Goal: Contribute content

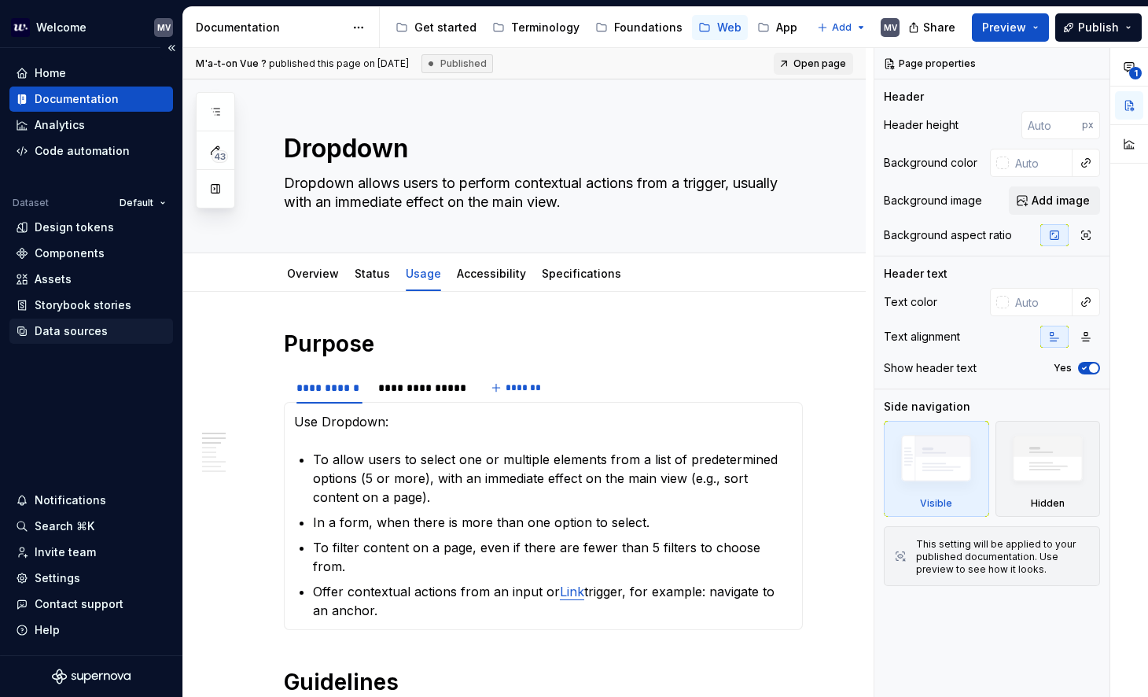
click at [107, 329] on div "Data sources" at bounding box center [91, 331] width 151 height 16
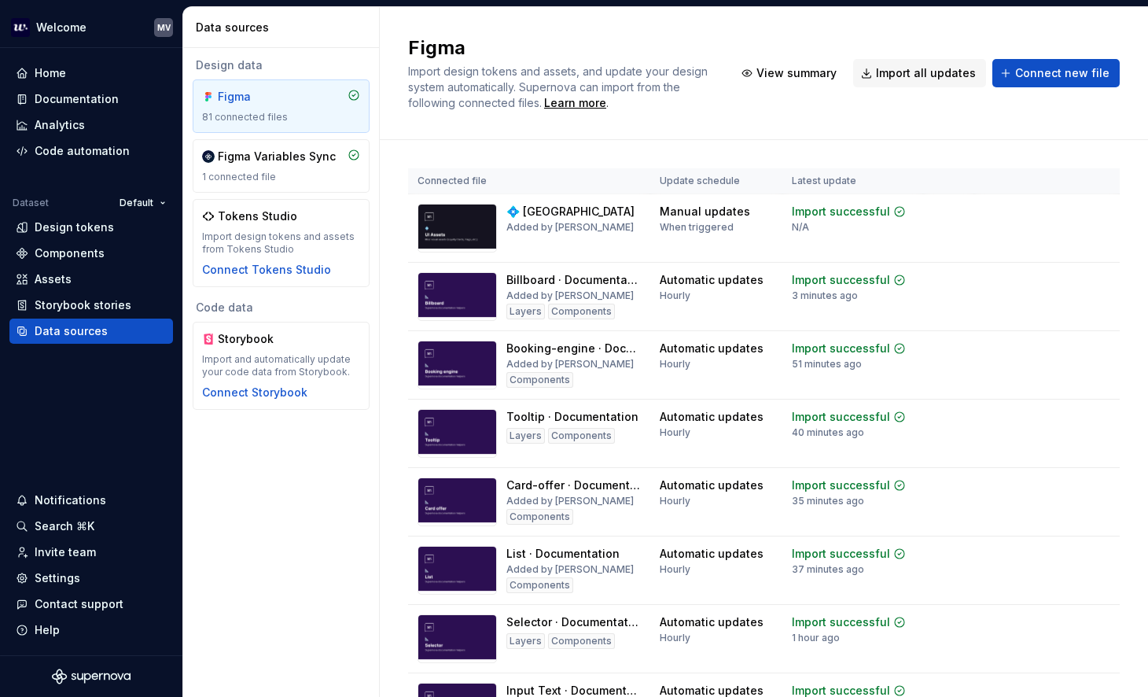
scroll to position [2235, 0]
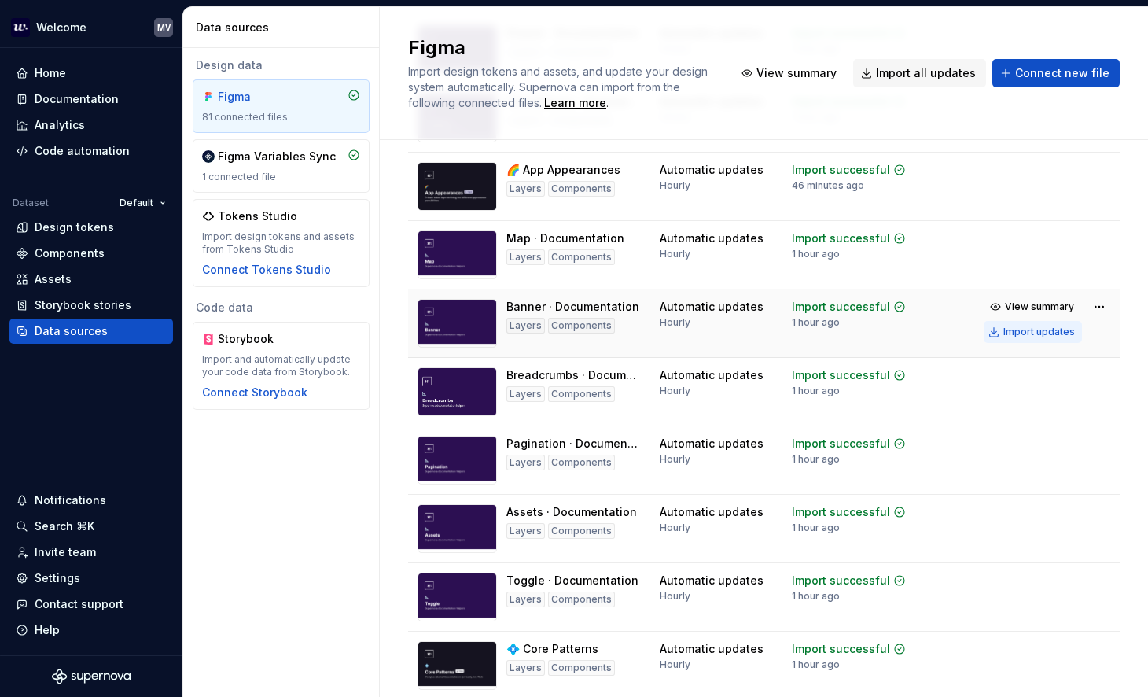
click at [1042, 338] on div "Import updates" at bounding box center [1039, 331] width 72 height 13
click at [91, 95] on div "Documentation" at bounding box center [77, 99] width 84 height 16
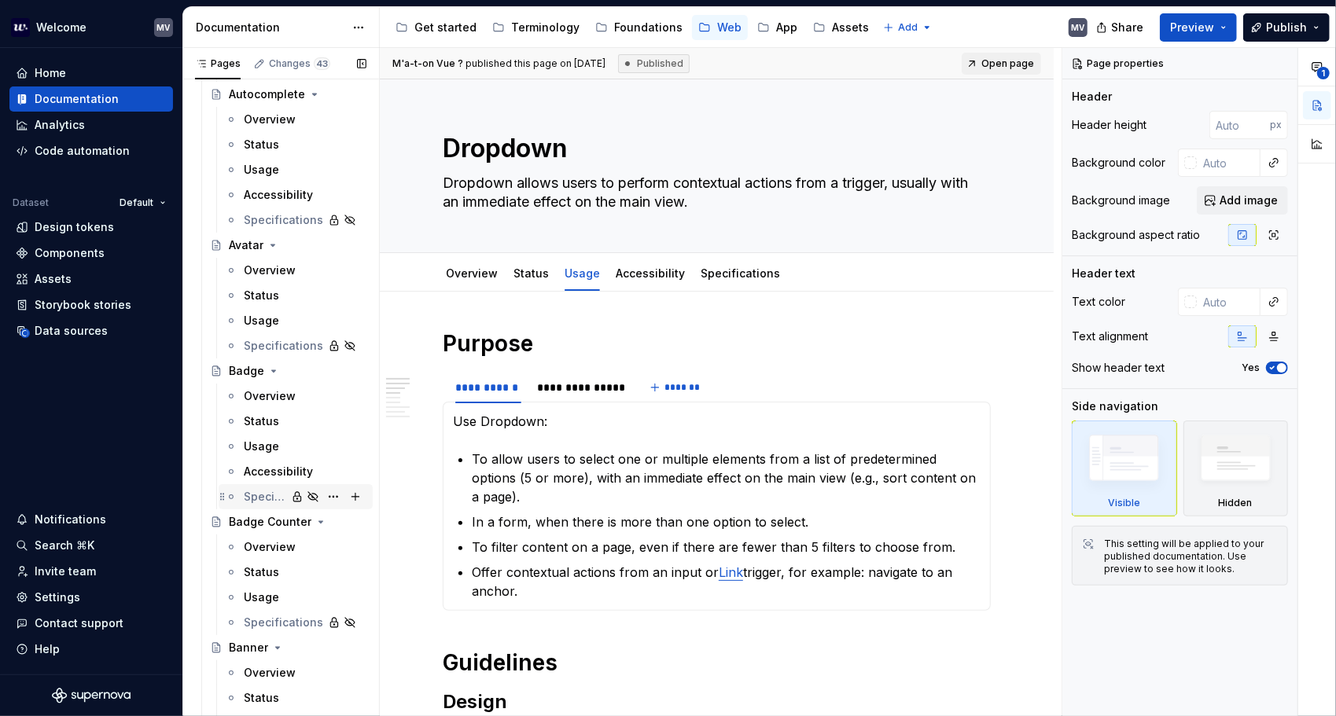
scroll to position [472, 0]
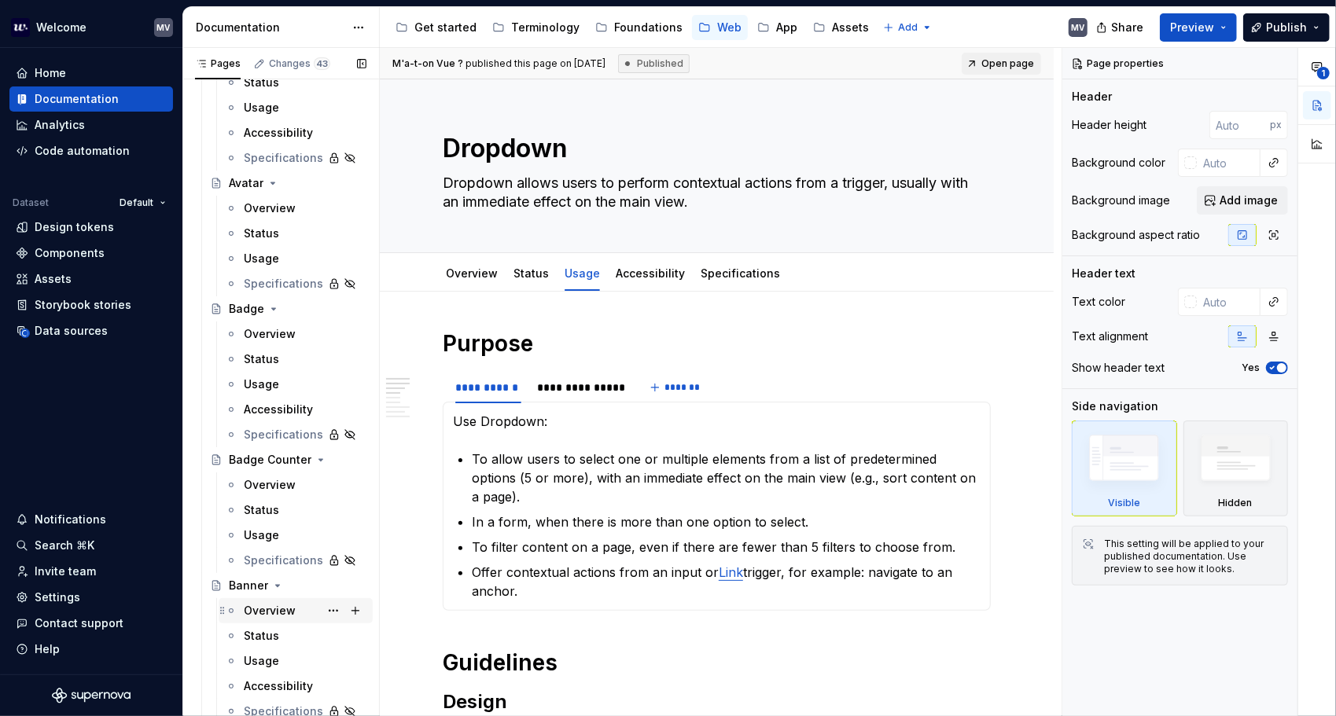
click at [270, 617] on div "Overview" at bounding box center [270, 611] width 52 height 16
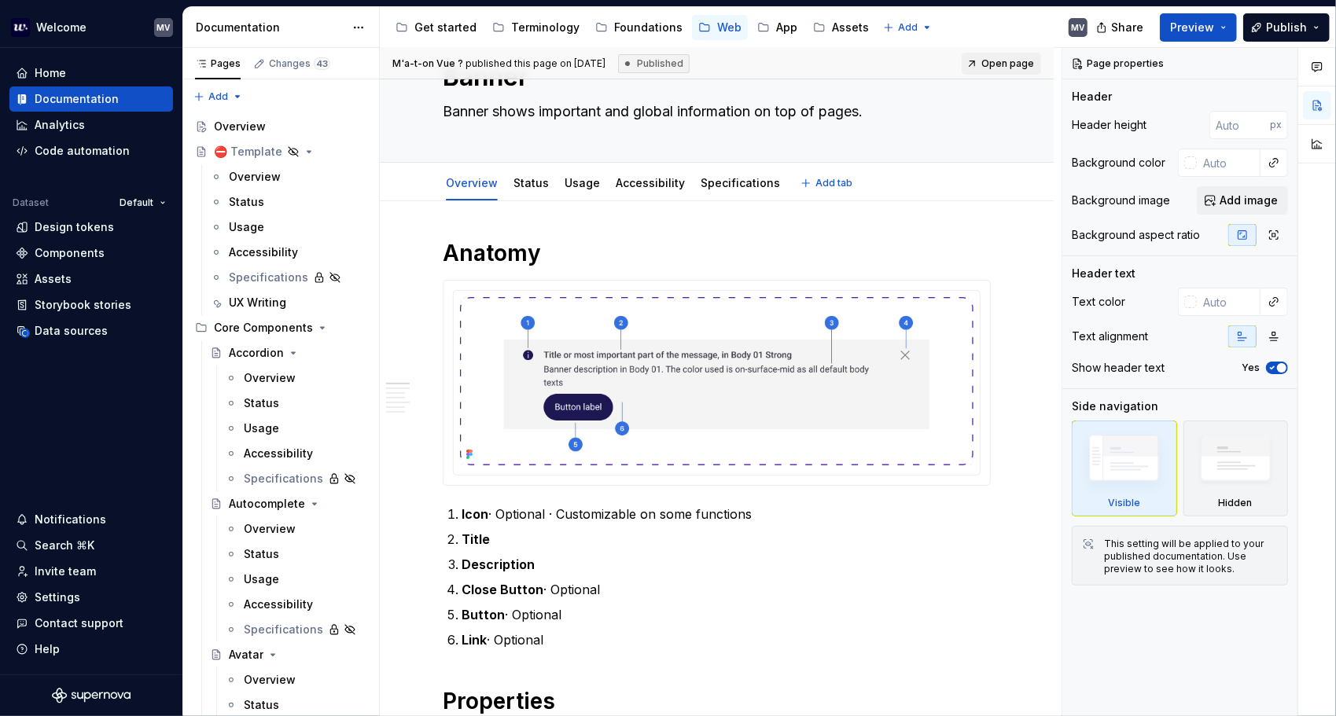
scroll to position [79, 0]
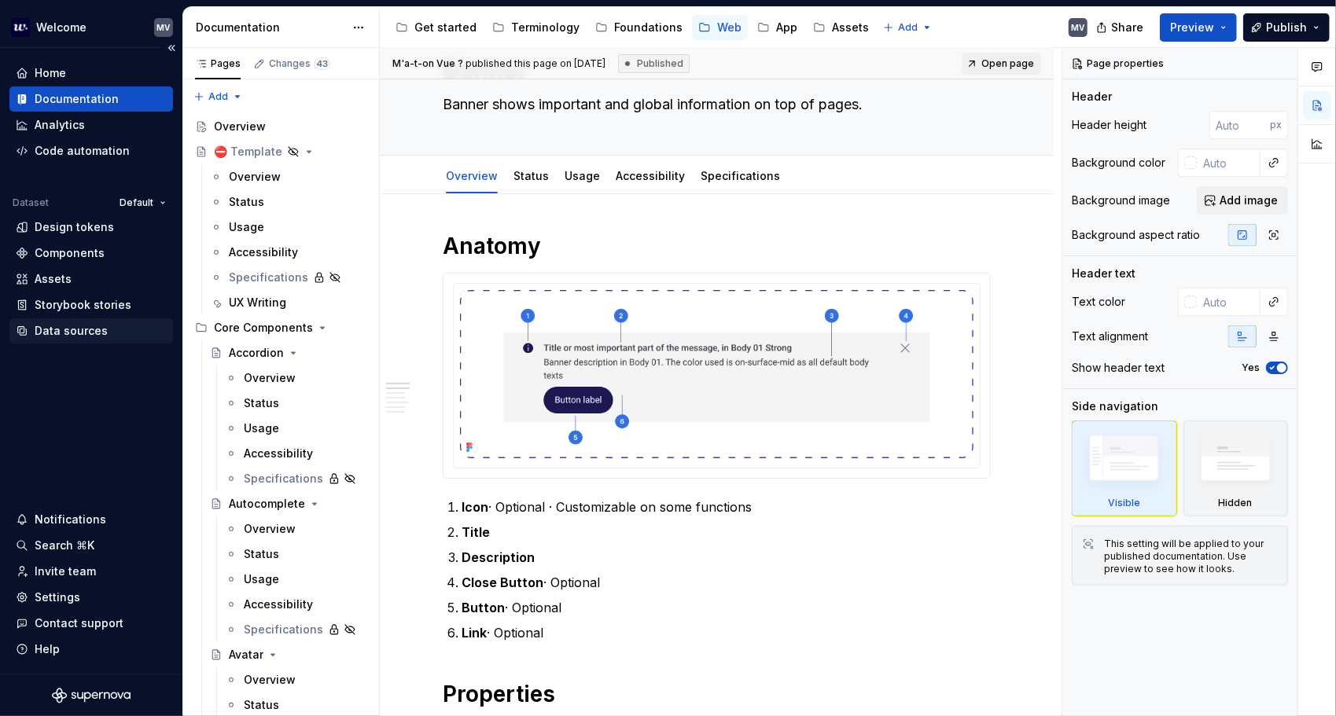
click at [102, 323] on div "Data sources" at bounding box center [71, 331] width 73 height 16
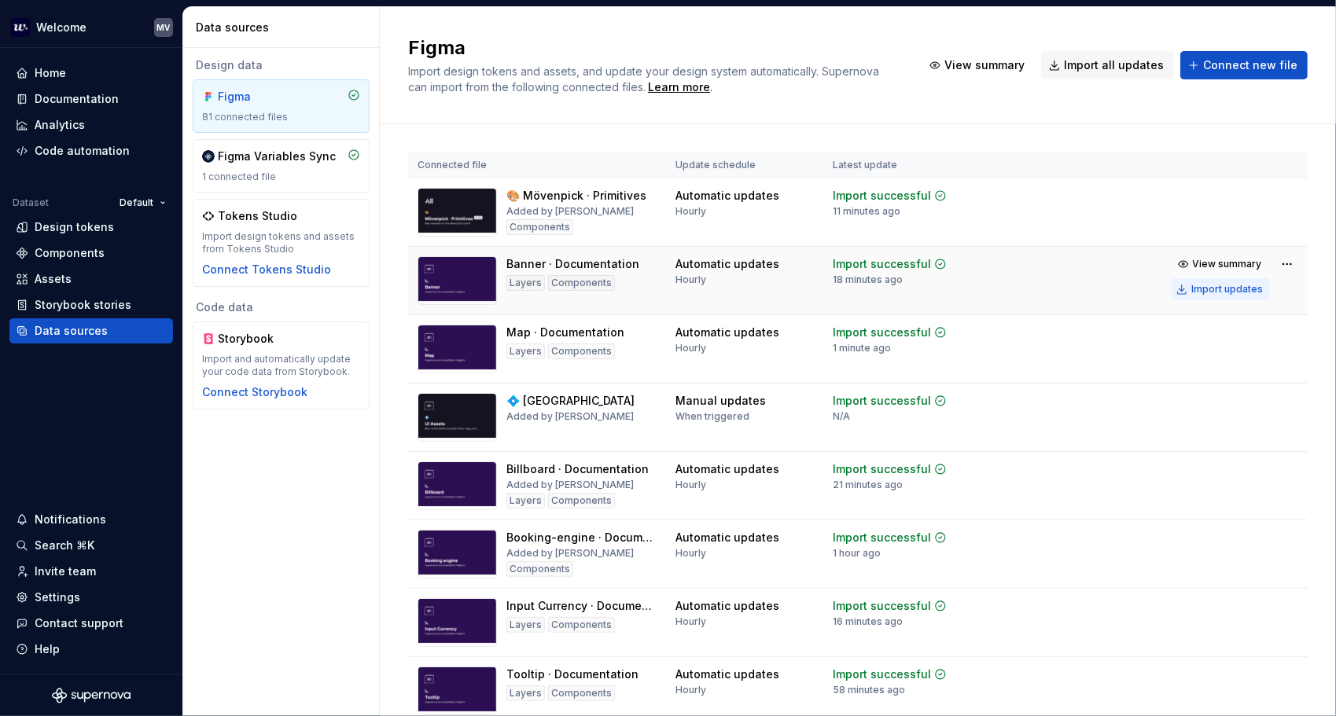
click at [1147, 296] on div "Import updates" at bounding box center [1227, 289] width 72 height 13
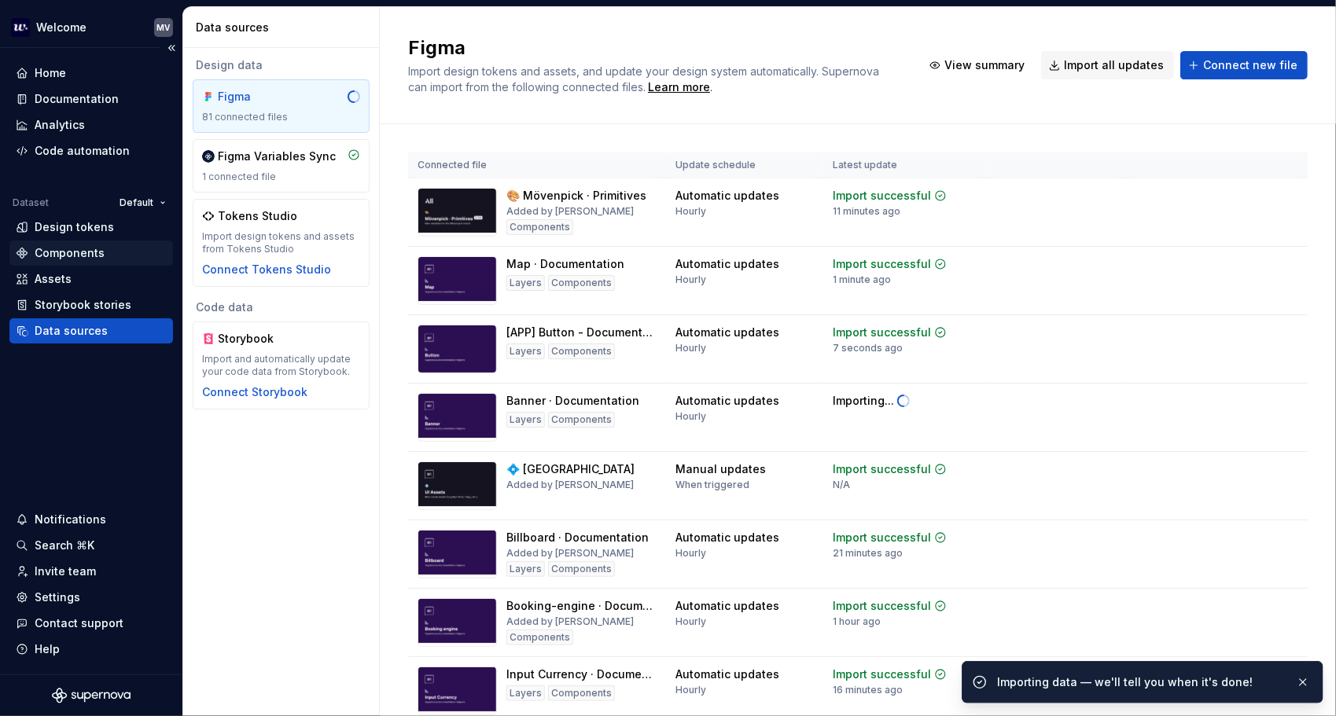
click at [106, 258] on div "Components" at bounding box center [91, 253] width 151 height 16
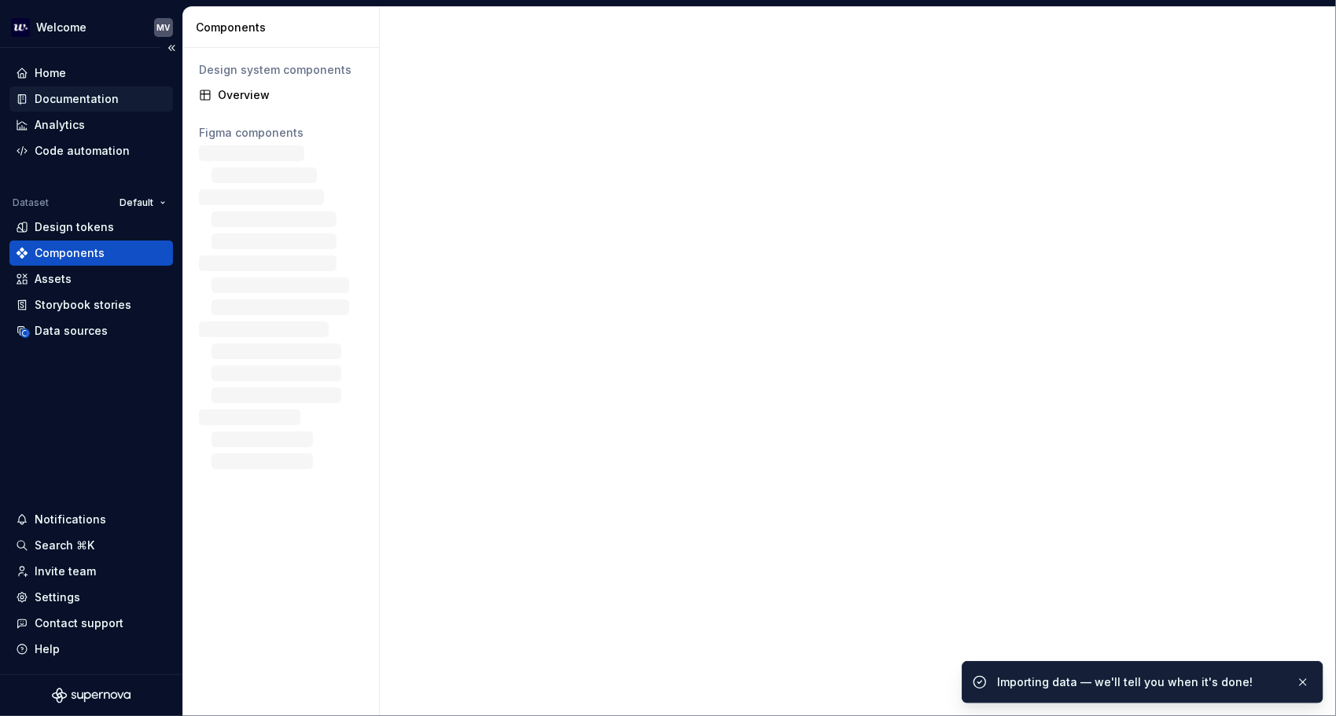
click at [117, 95] on div "Documentation" at bounding box center [91, 99] width 151 height 16
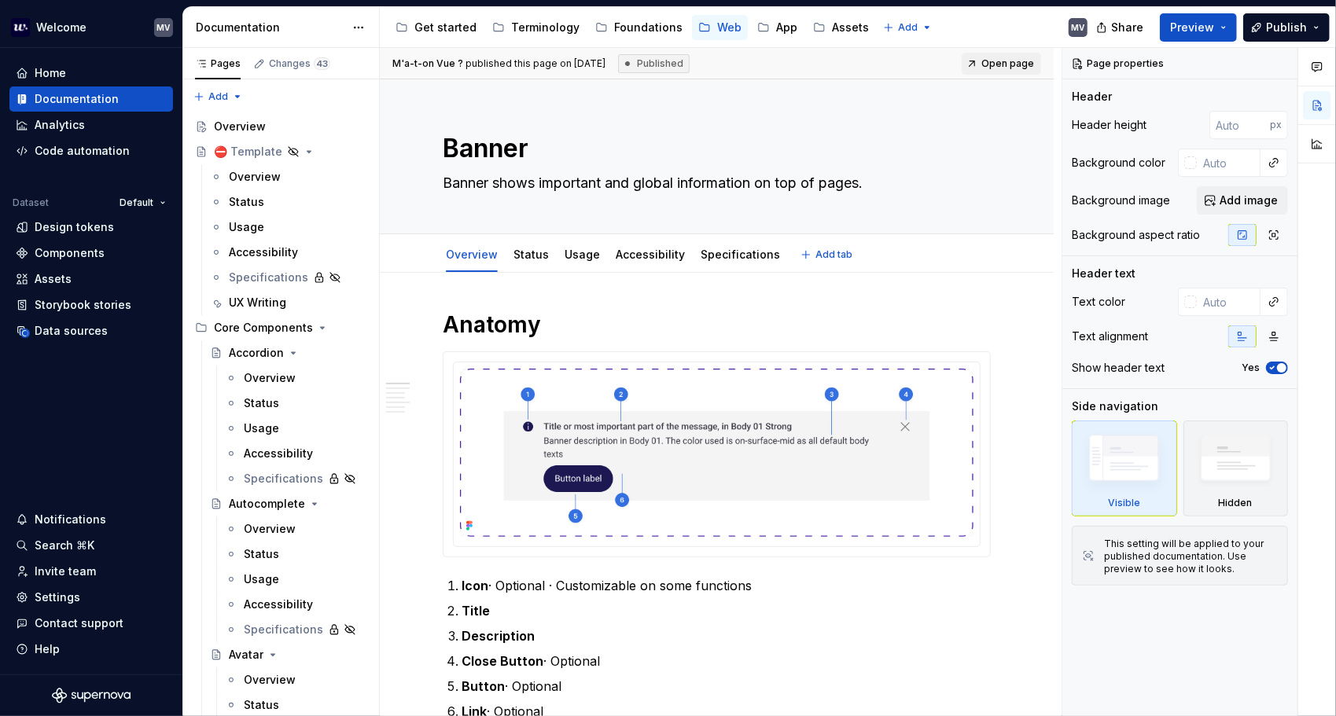
type textarea "*"
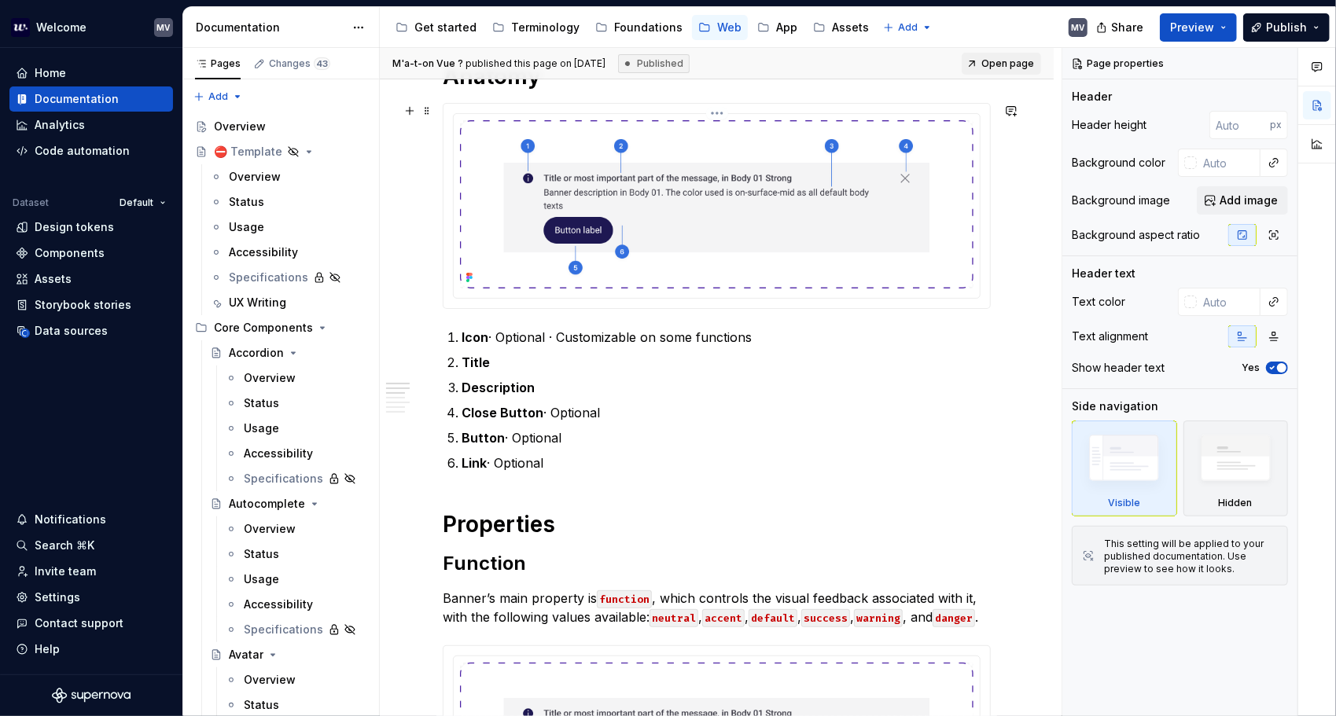
scroll to position [314, 0]
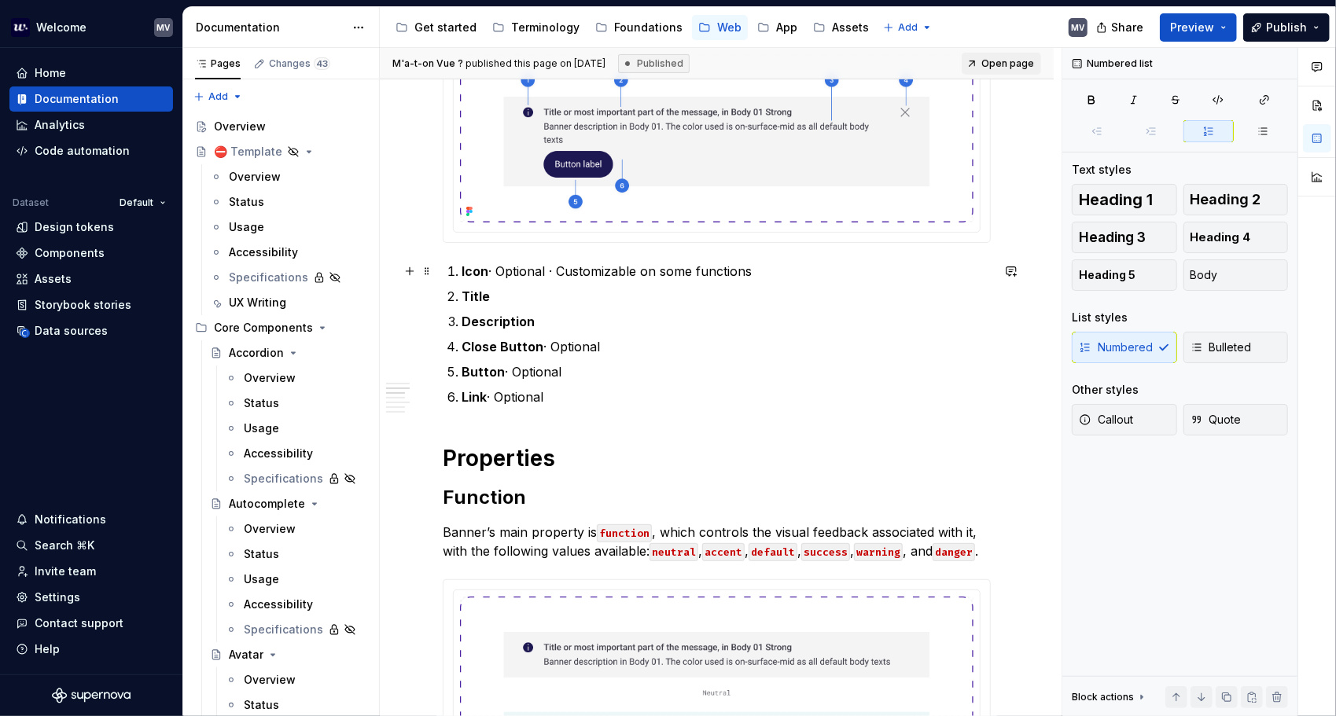
click at [599, 266] on p "Icon · Optional · Customizable on some functions" at bounding box center [726, 271] width 529 height 19
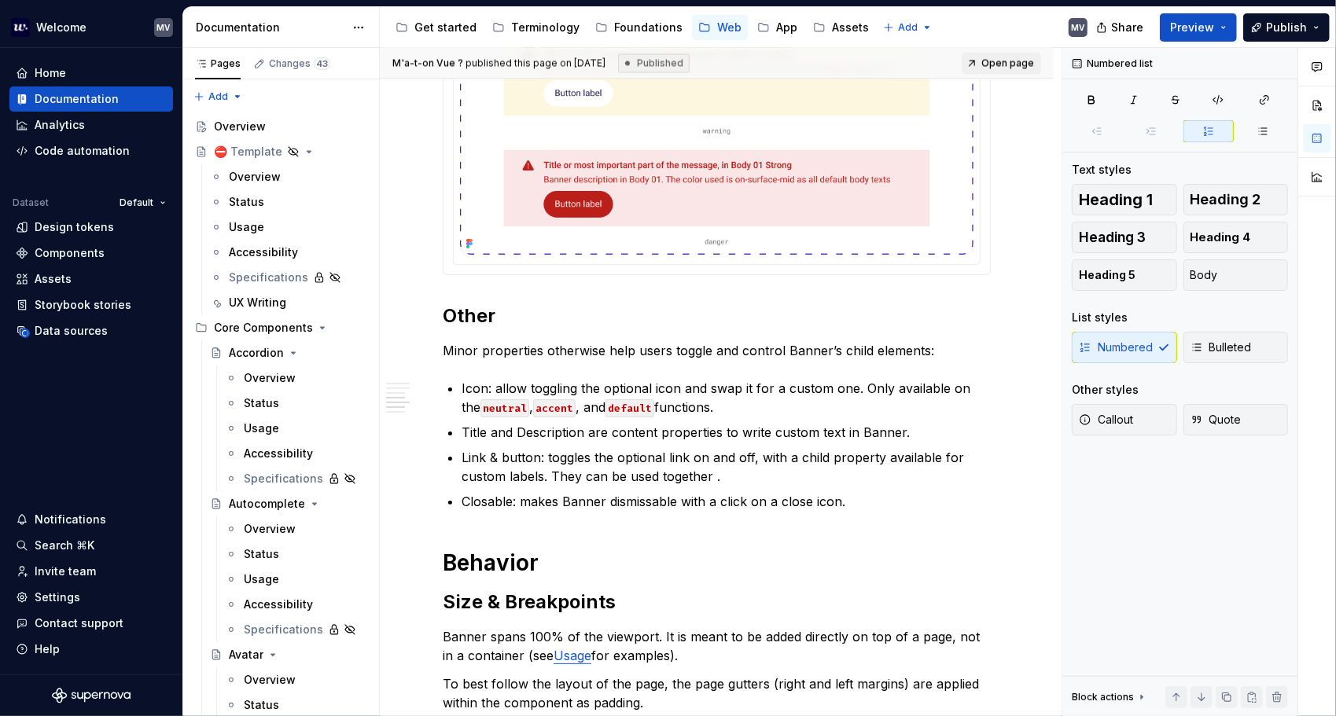
scroll to position [2073, 0]
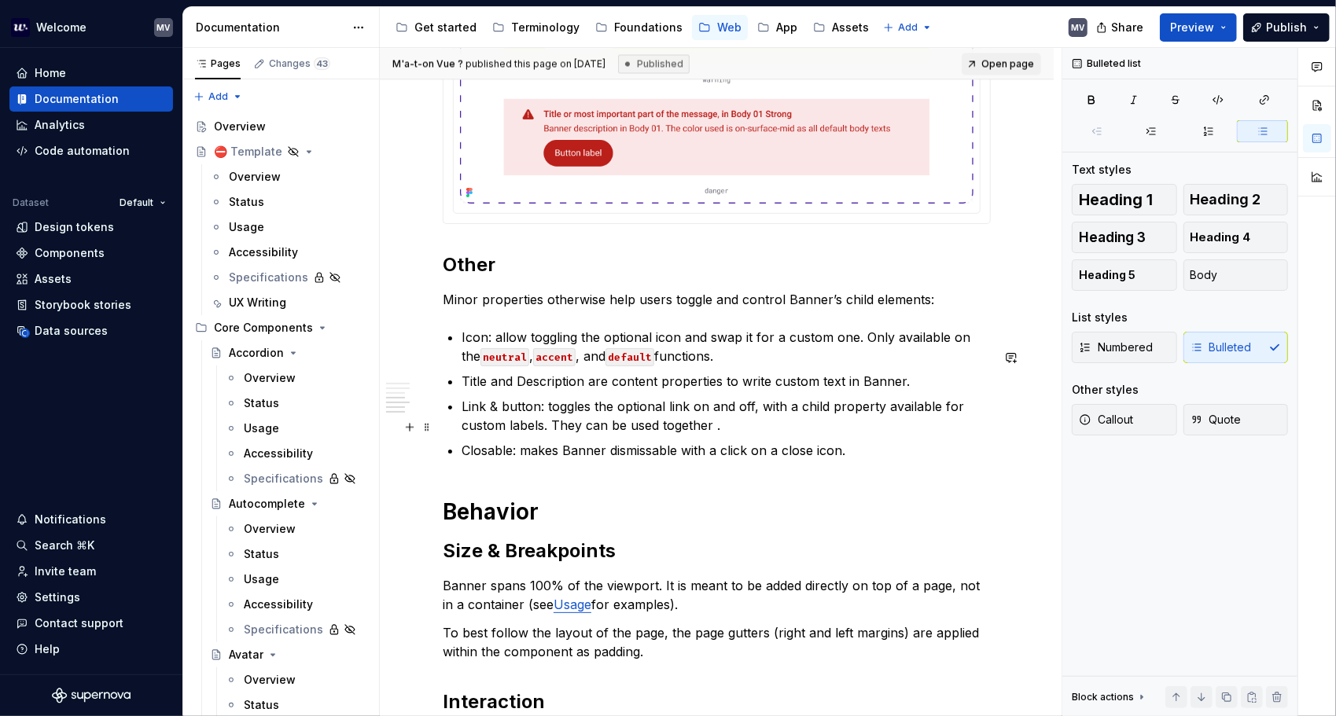
click at [713, 435] on p "Link & button: toggles the optional link on and off, with a child property avai…" at bounding box center [726, 416] width 529 height 38
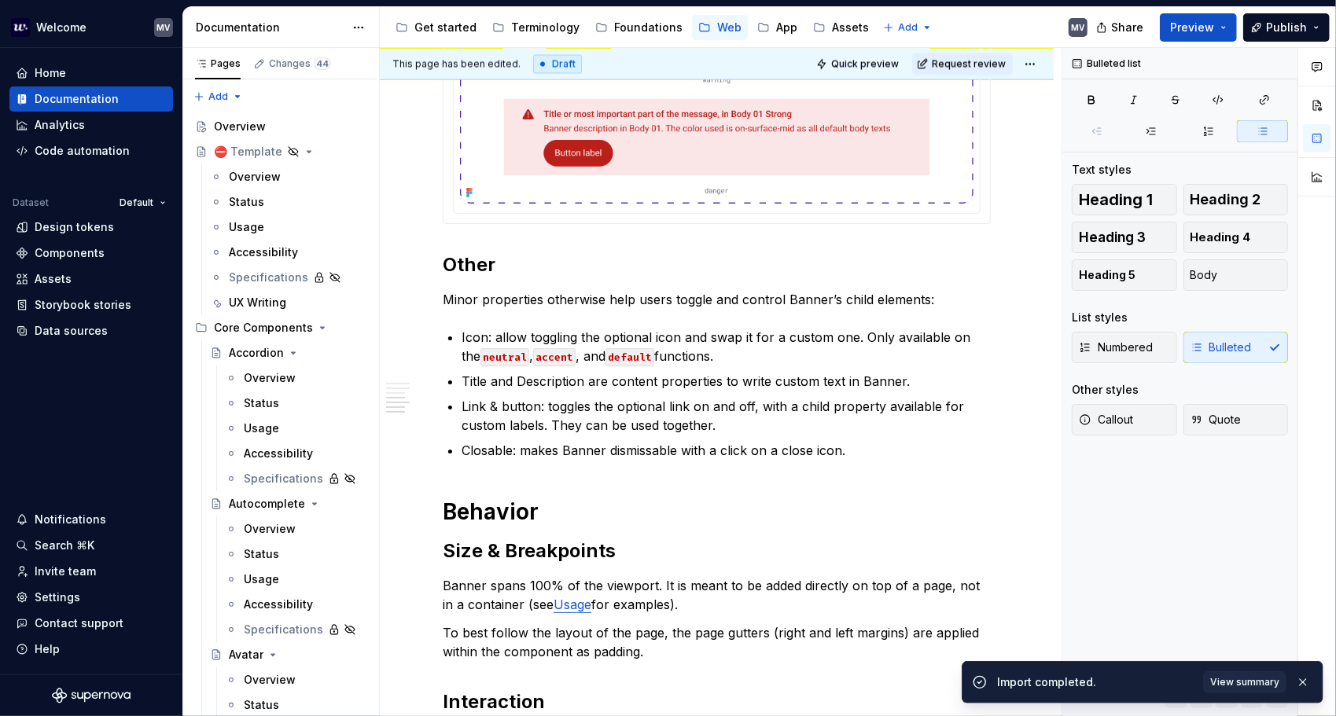
click at [1147, 680] on button "button" at bounding box center [1303, 682] width 20 height 22
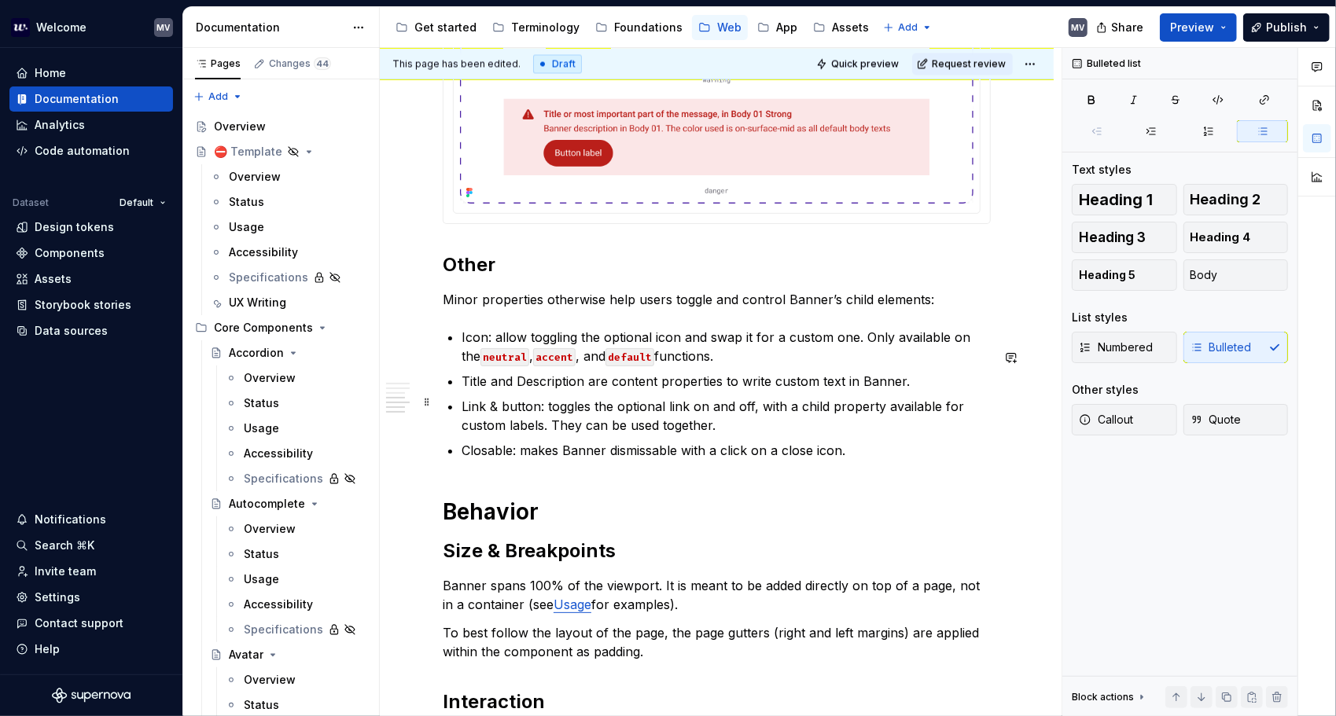
click at [654, 391] on p "Title and Description are content properties to write custom text in Banner." at bounding box center [726, 381] width 529 height 19
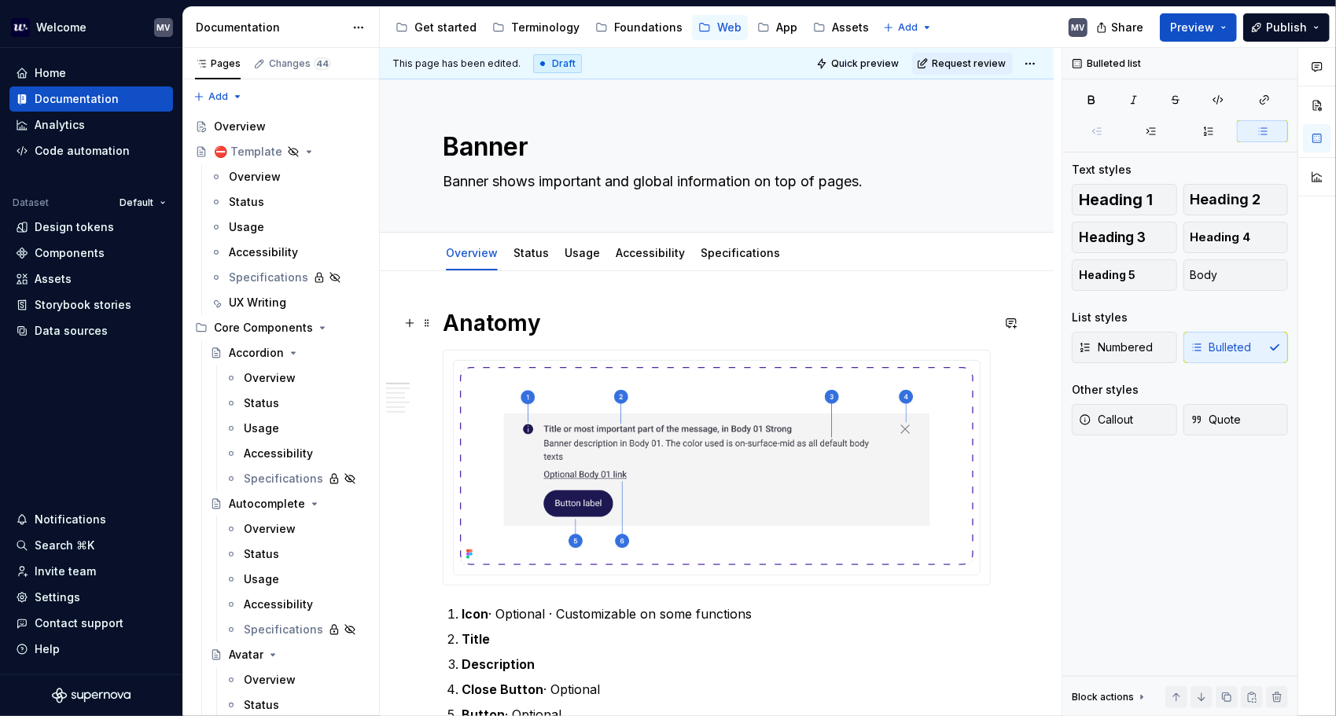
scroll to position [0, 0]
click at [581, 256] on link "Usage" at bounding box center [581, 254] width 35 height 13
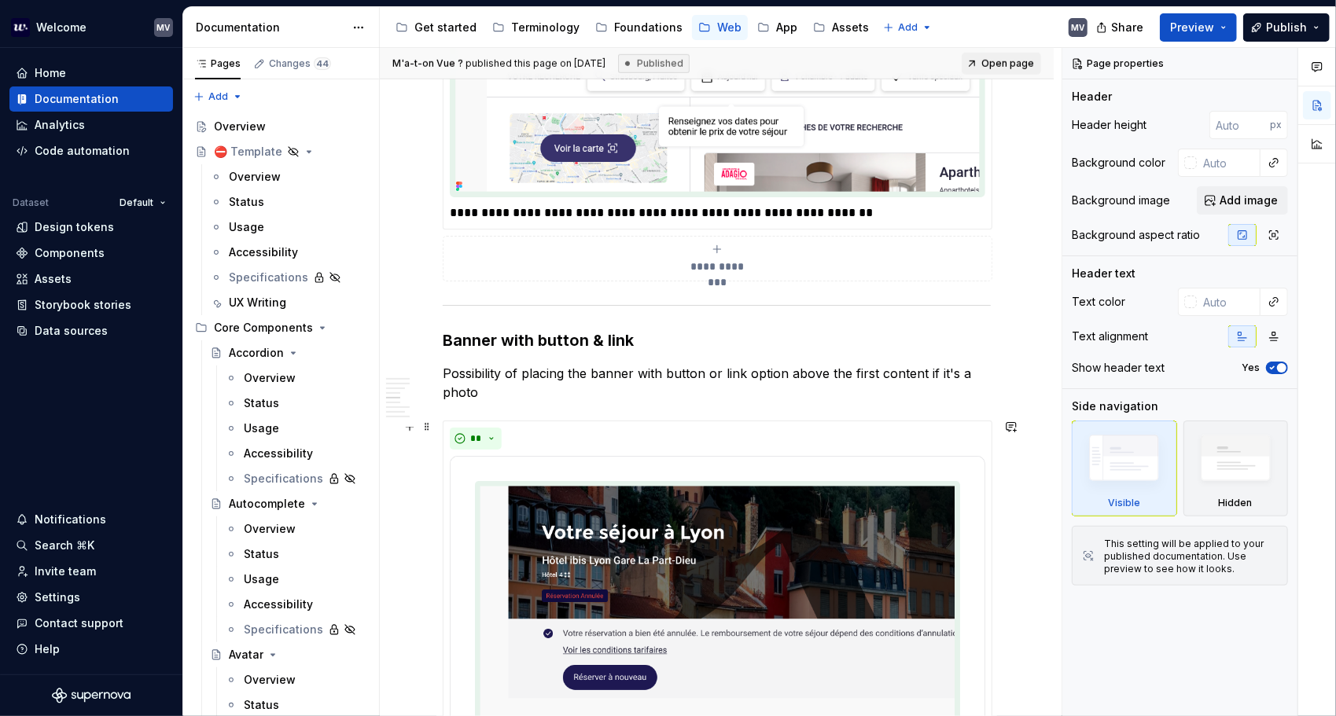
scroll to position [786, 0]
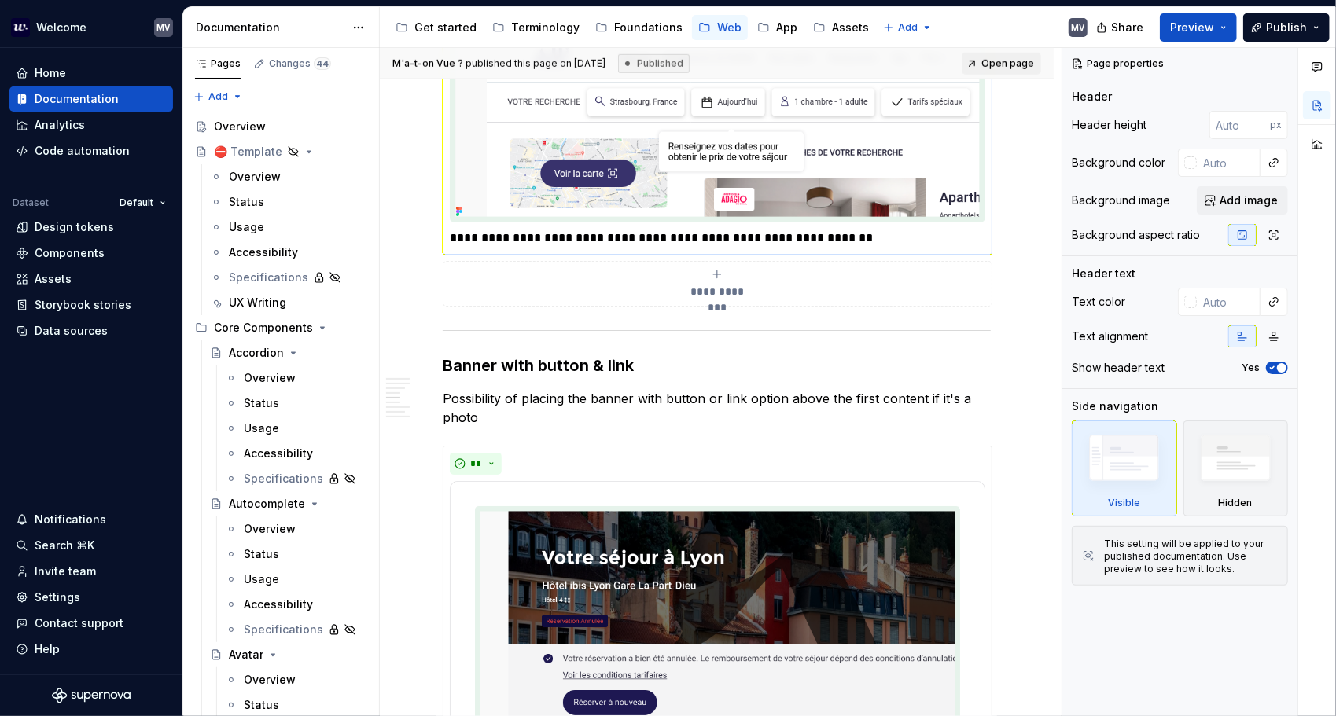
click at [792, 234] on p "**********" at bounding box center [717, 238] width 535 height 19
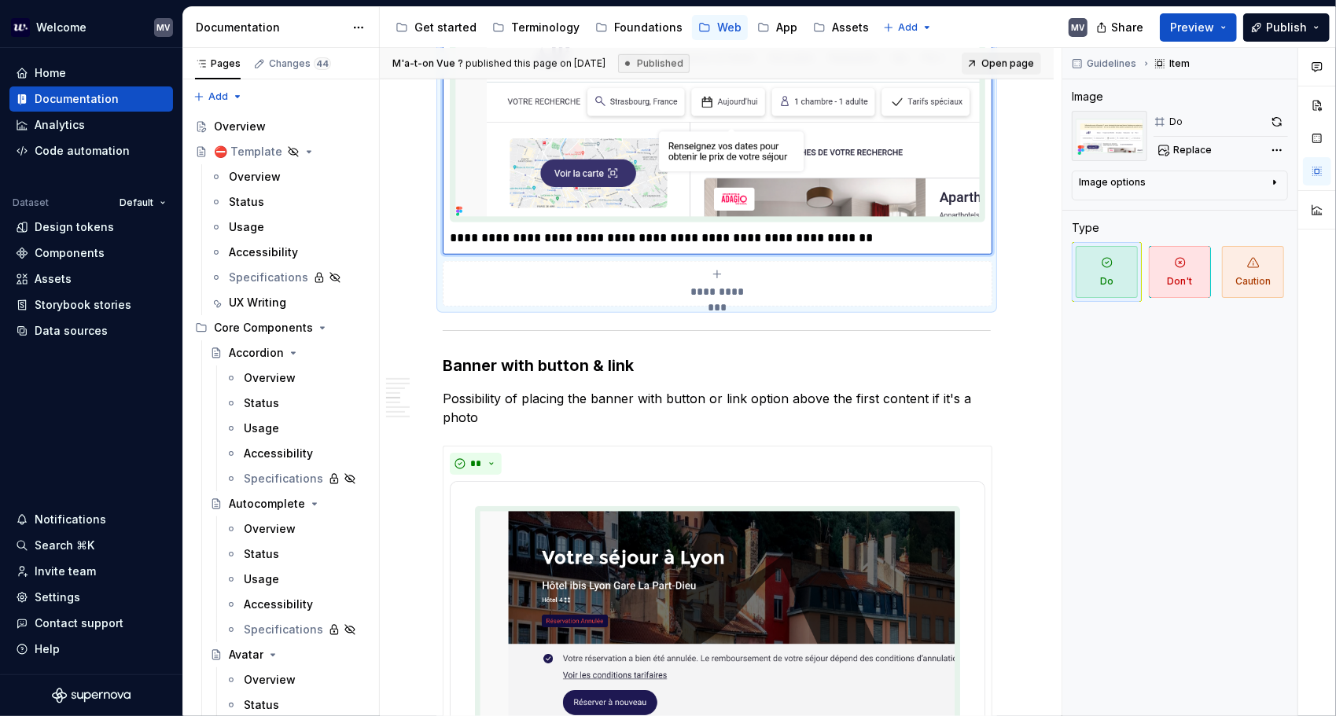
type textarea "*"
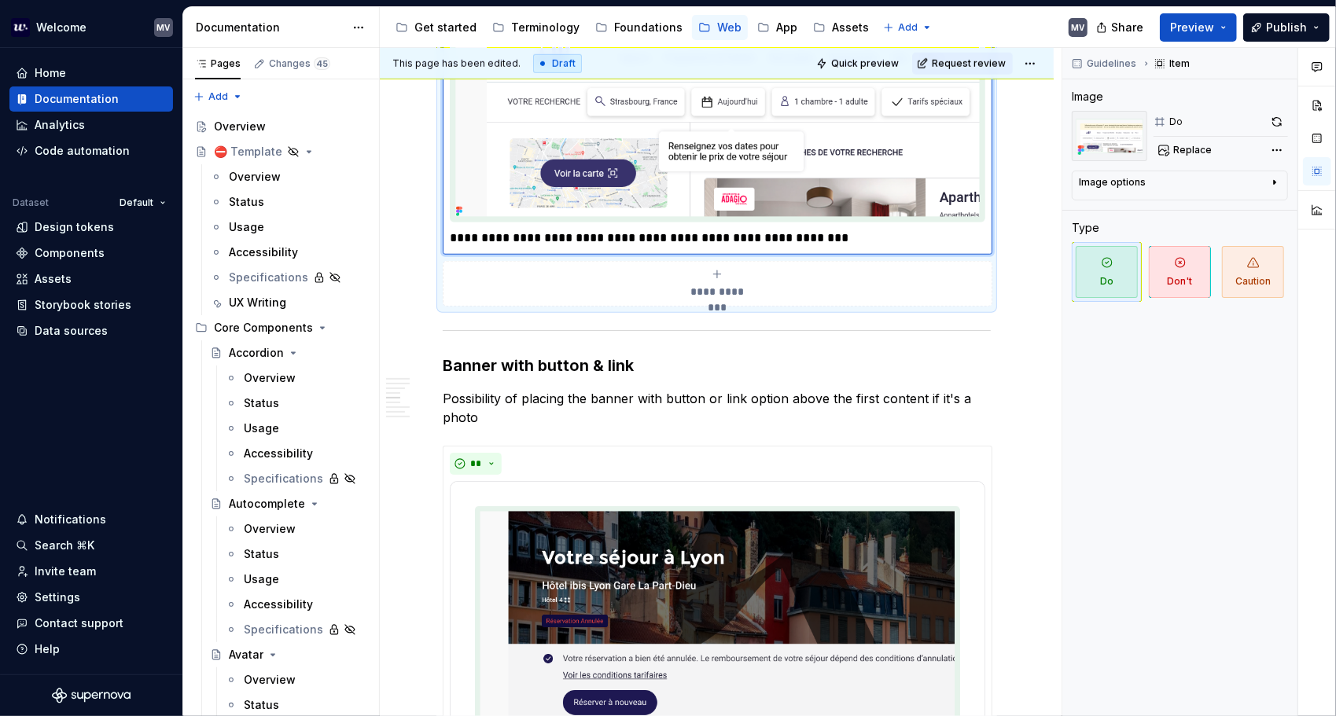
type textarea "*"
click at [852, 381] on div "**********" at bounding box center [717, 610] width 548 height 2172
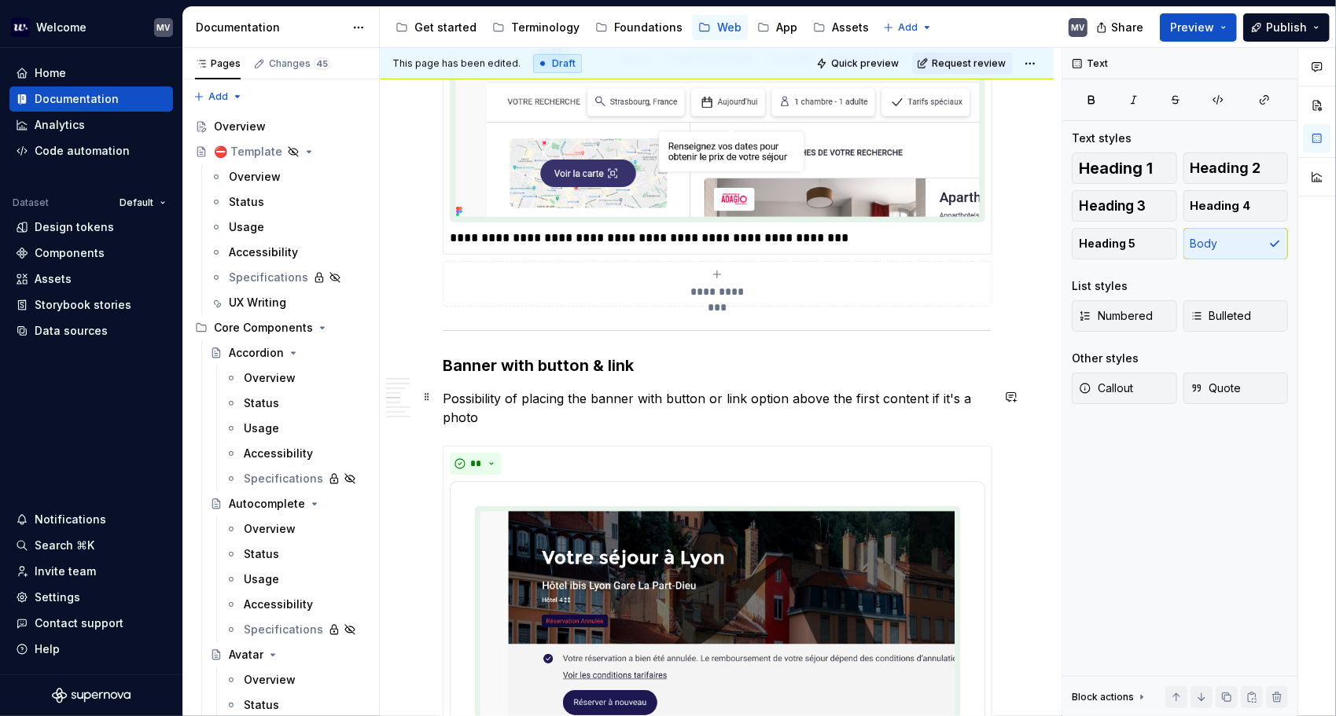
click at [660, 410] on p "Possibility of placing the banner with button or link option above the first co…" at bounding box center [717, 408] width 548 height 38
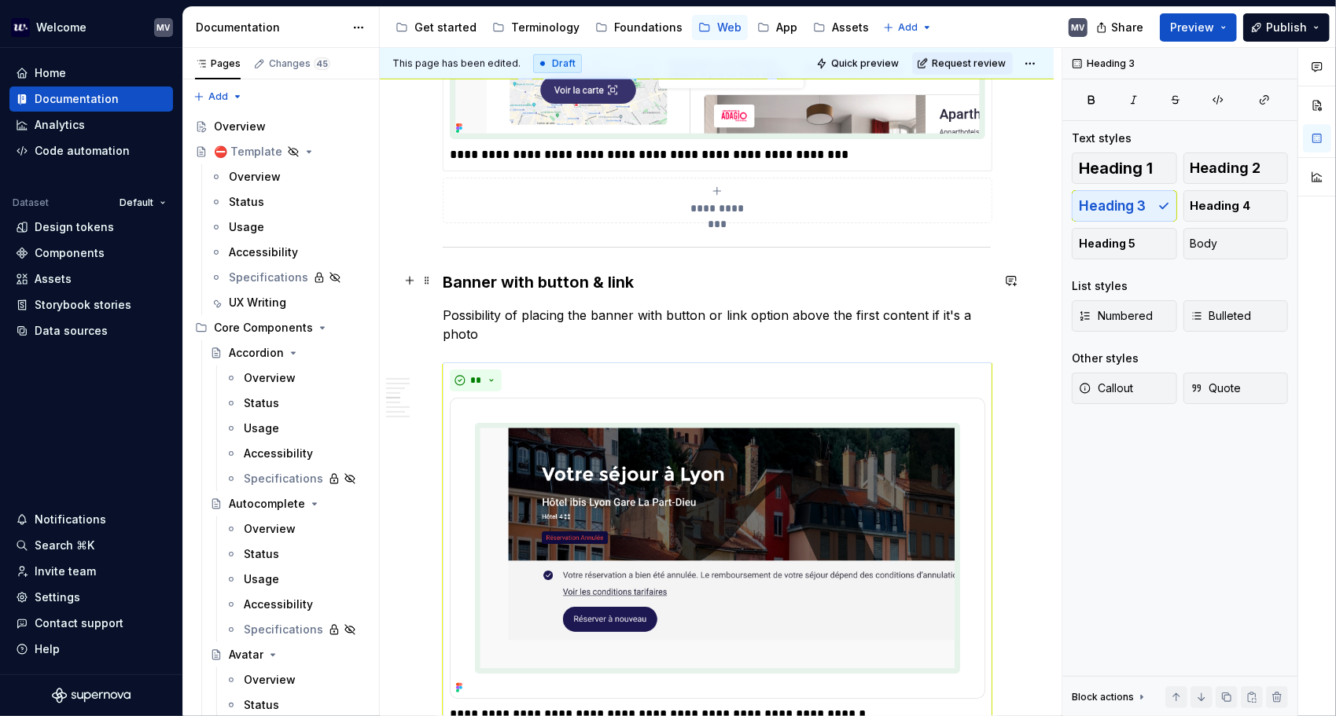
scroll to position [871, 0]
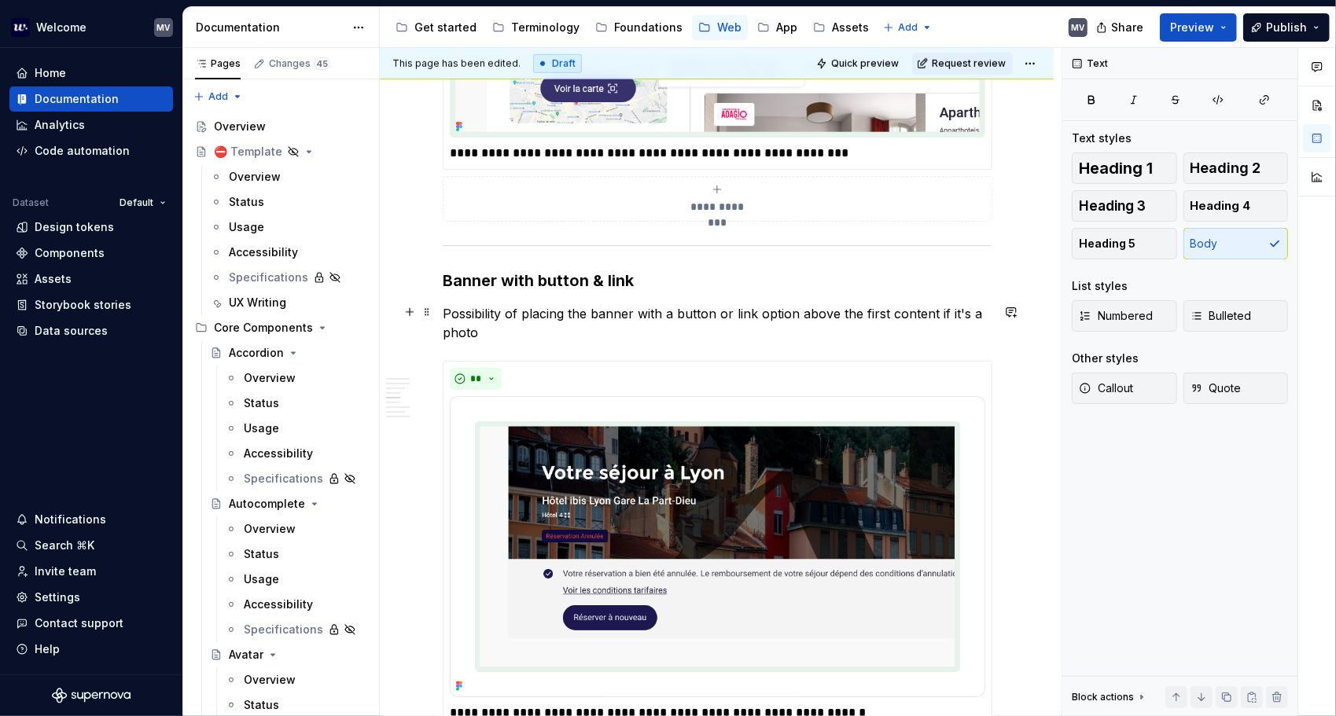
click at [679, 308] on p "Possibility of placing the banner with a button or link option above the first …" at bounding box center [717, 323] width 548 height 38
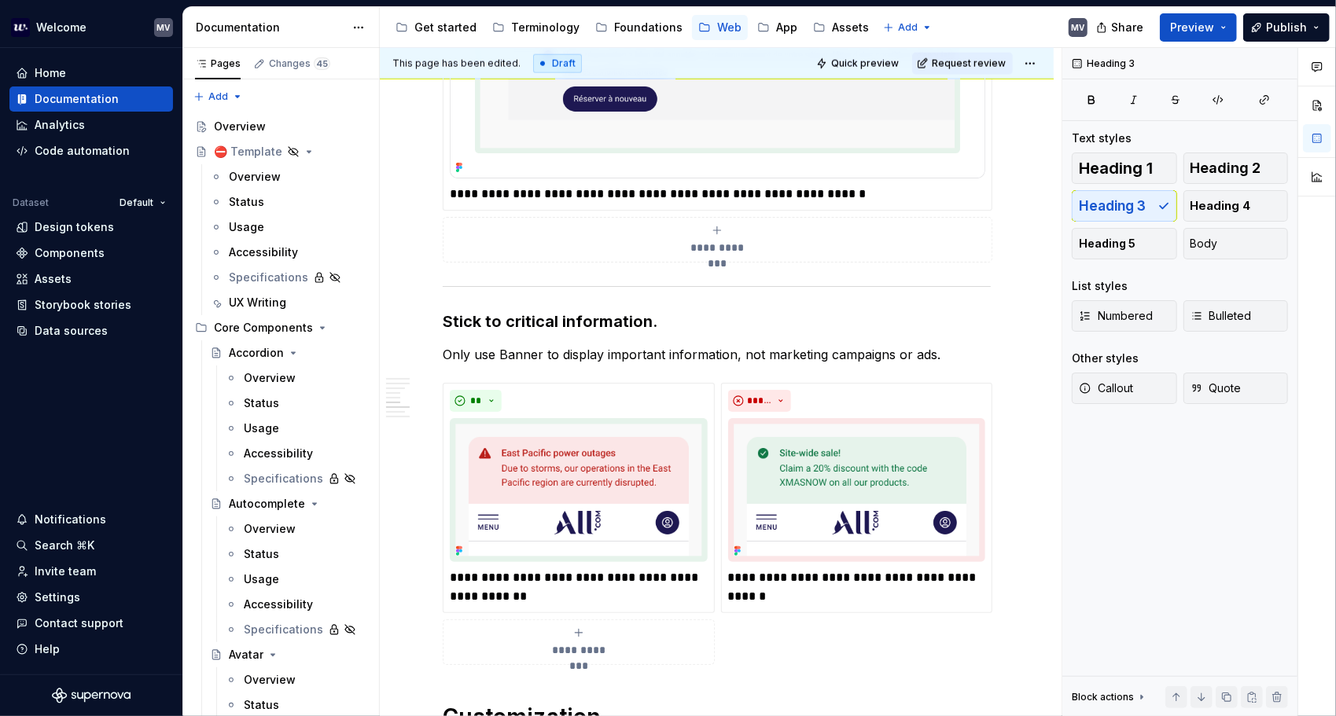
scroll to position [1394, 0]
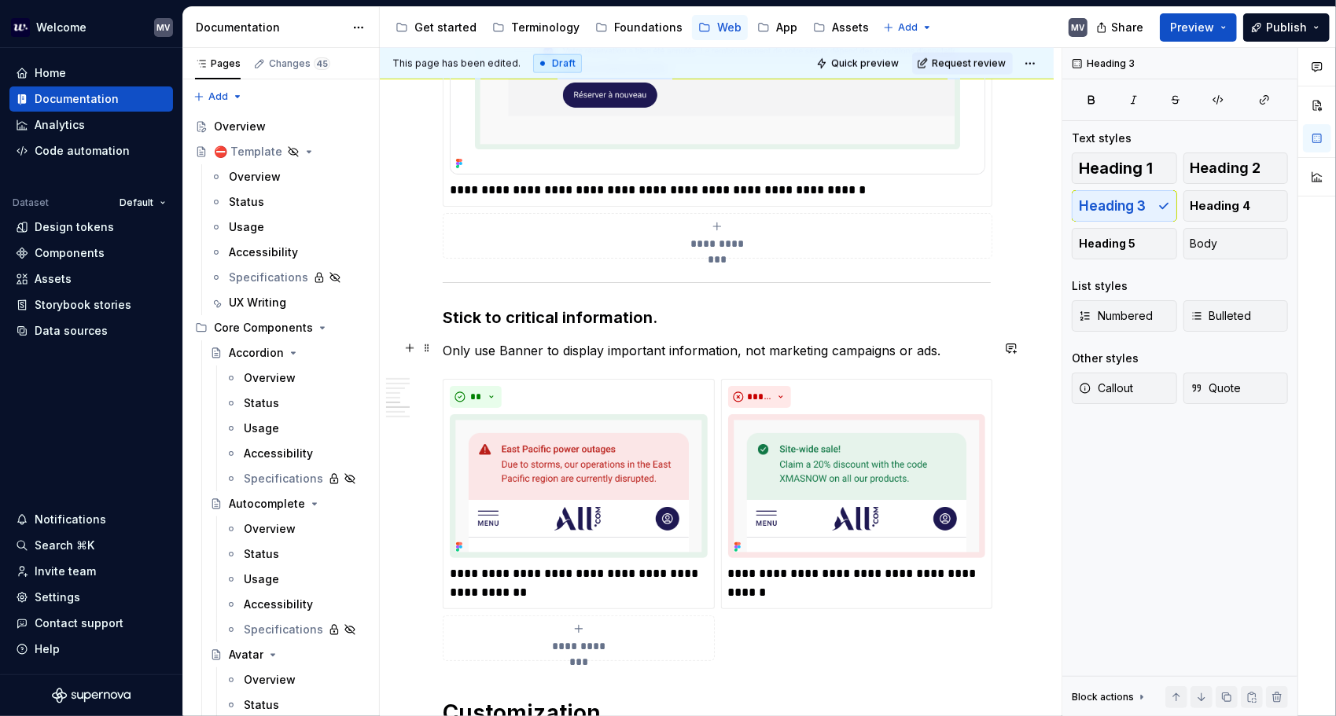
click at [497, 344] on p "Only use Banner to display important information, not marketing campaigns or ad…" at bounding box center [717, 350] width 548 height 19
click at [875, 348] on p "Only use the Banner to display important information, not marketing campaigns o…" at bounding box center [717, 350] width 548 height 19
drag, startPoint x: 898, startPoint y: 343, endPoint x: 969, endPoint y: 350, distance: 71.1
click at [899, 343] on p "Only use the Banner to display important information, not marketing campaigns o…" at bounding box center [717, 350] width 548 height 19
click at [929, 348] on p "Only use the Banner to display important information, not marketing campains or…" at bounding box center [717, 350] width 548 height 19
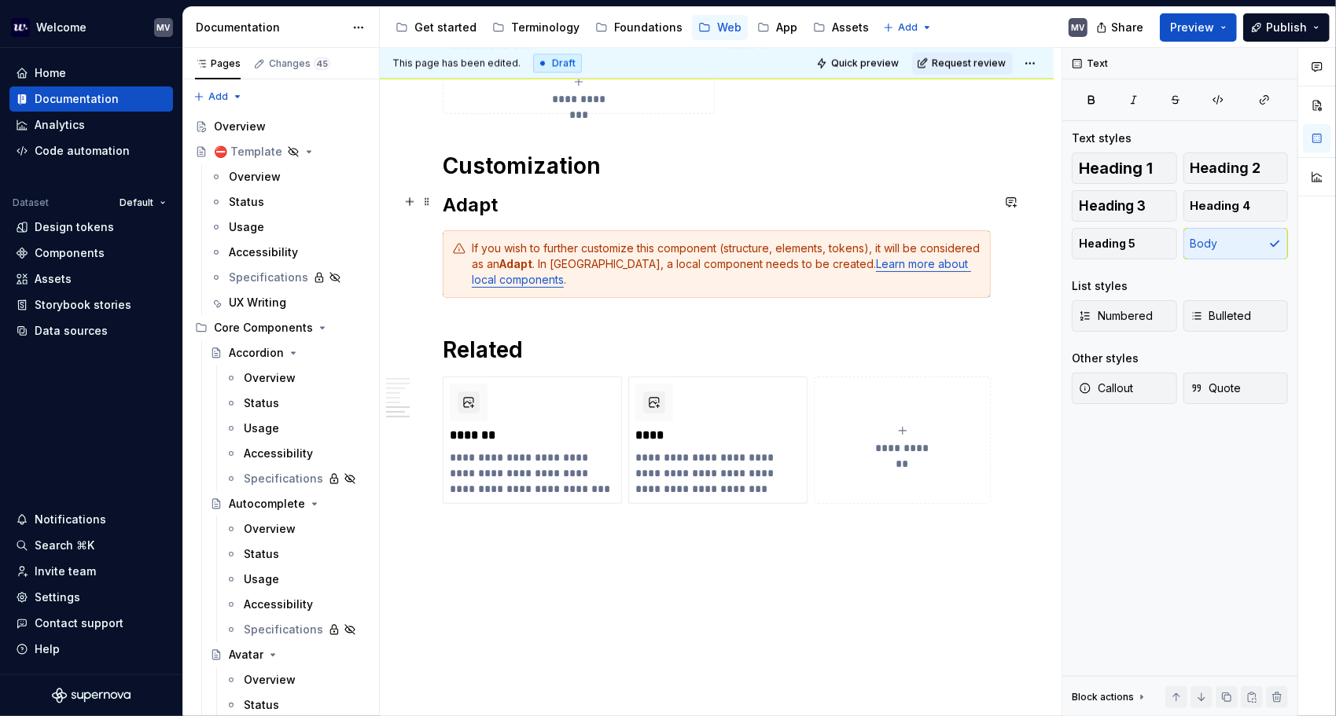
scroll to position [1944, 0]
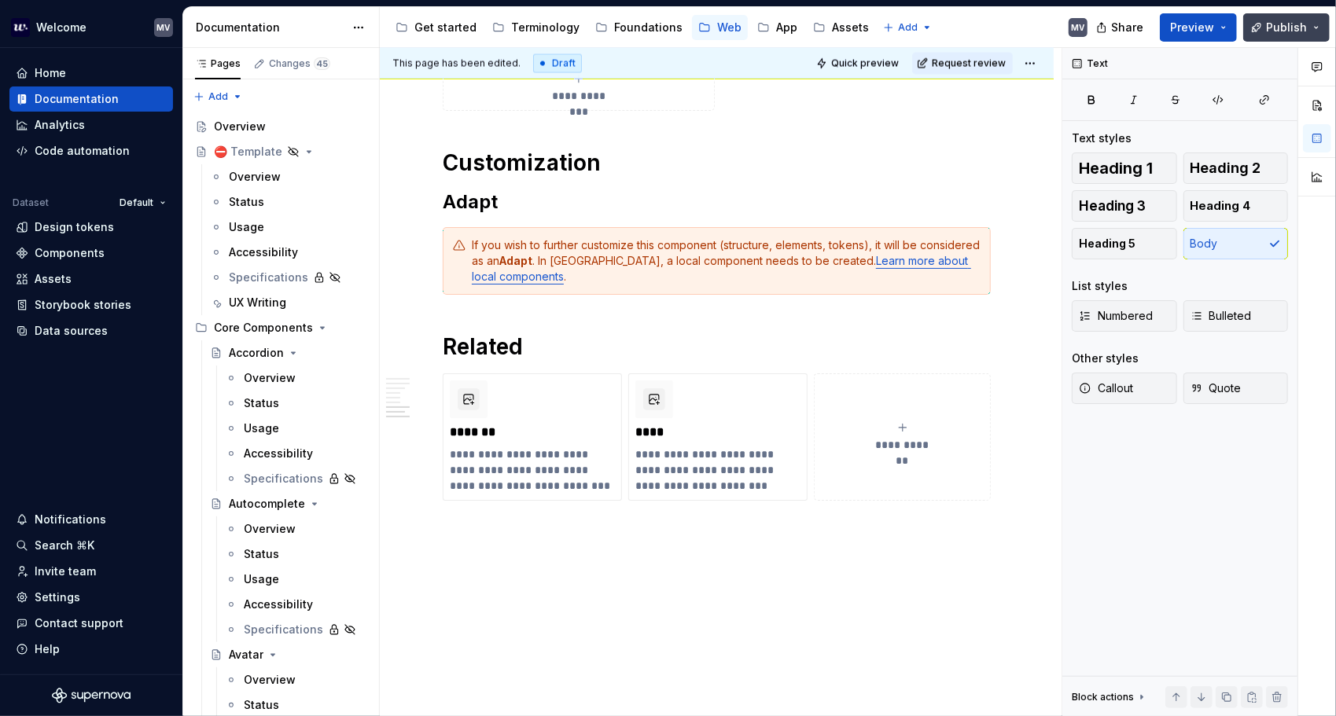
click at [1147, 28] on span "Publish" at bounding box center [1286, 28] width 41 height 16
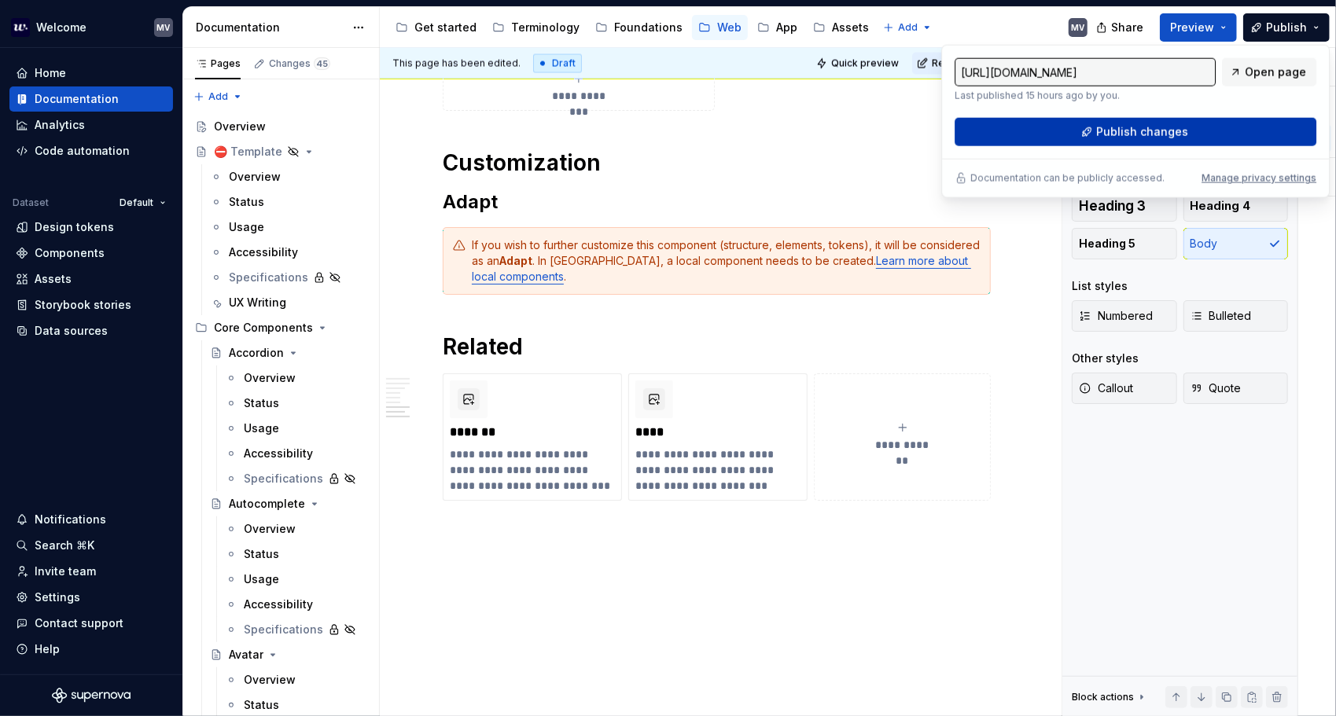
click at [1082, 131] on button "Publish changes" at bounding box center [1135, 132] width 362 height 28
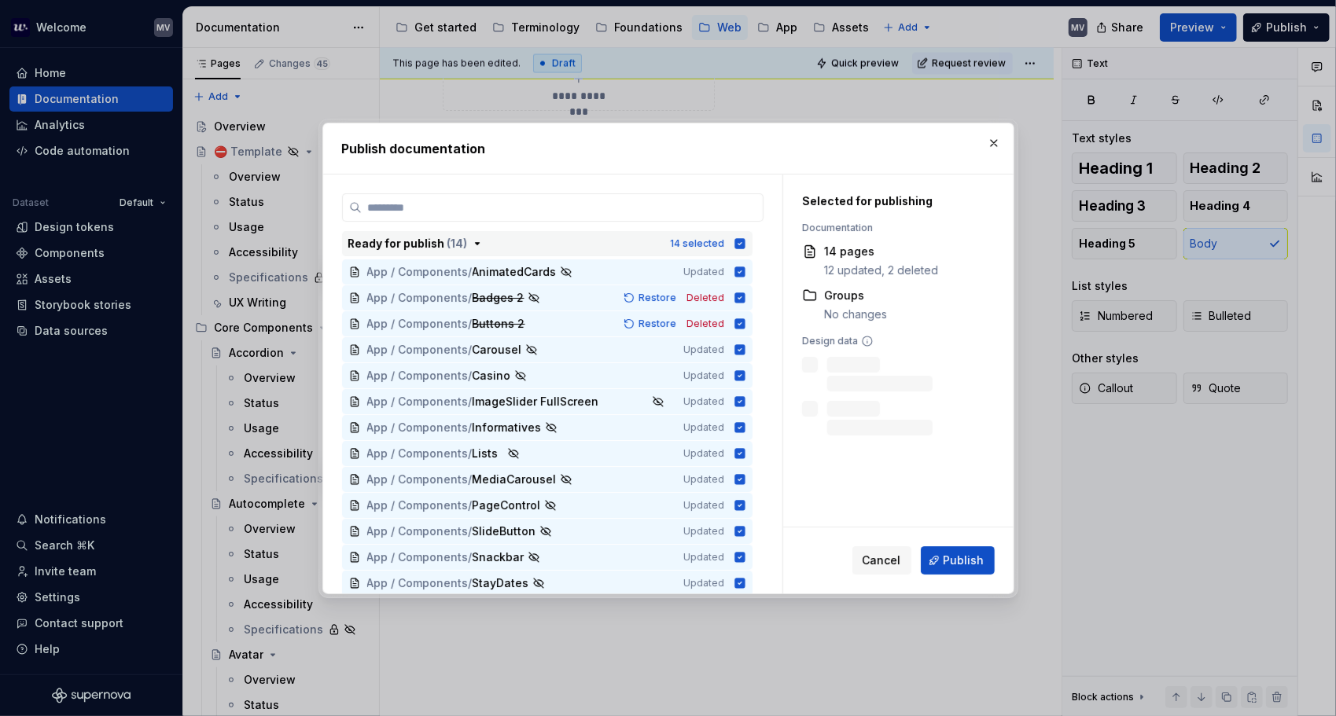
click at [741, 238] on icon "button" at bounding box center [739, 243] width 10 height 10
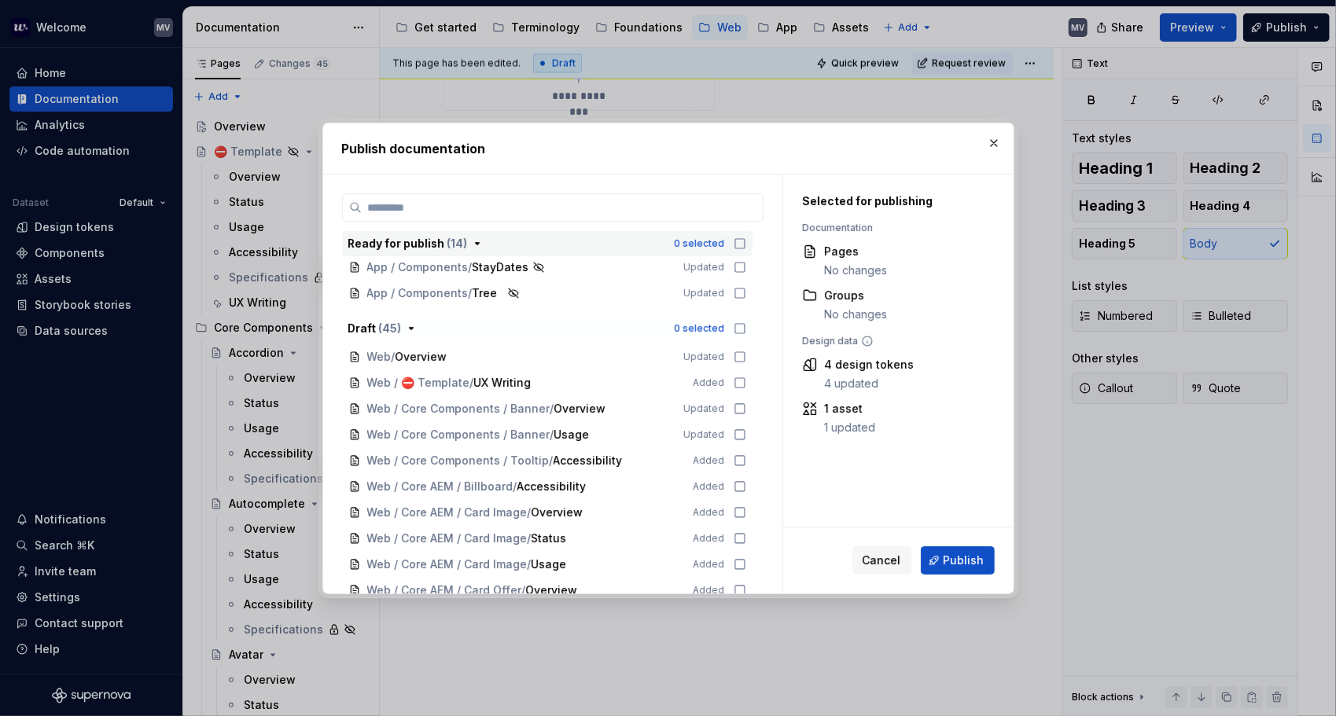
scroll to position [314, 0]
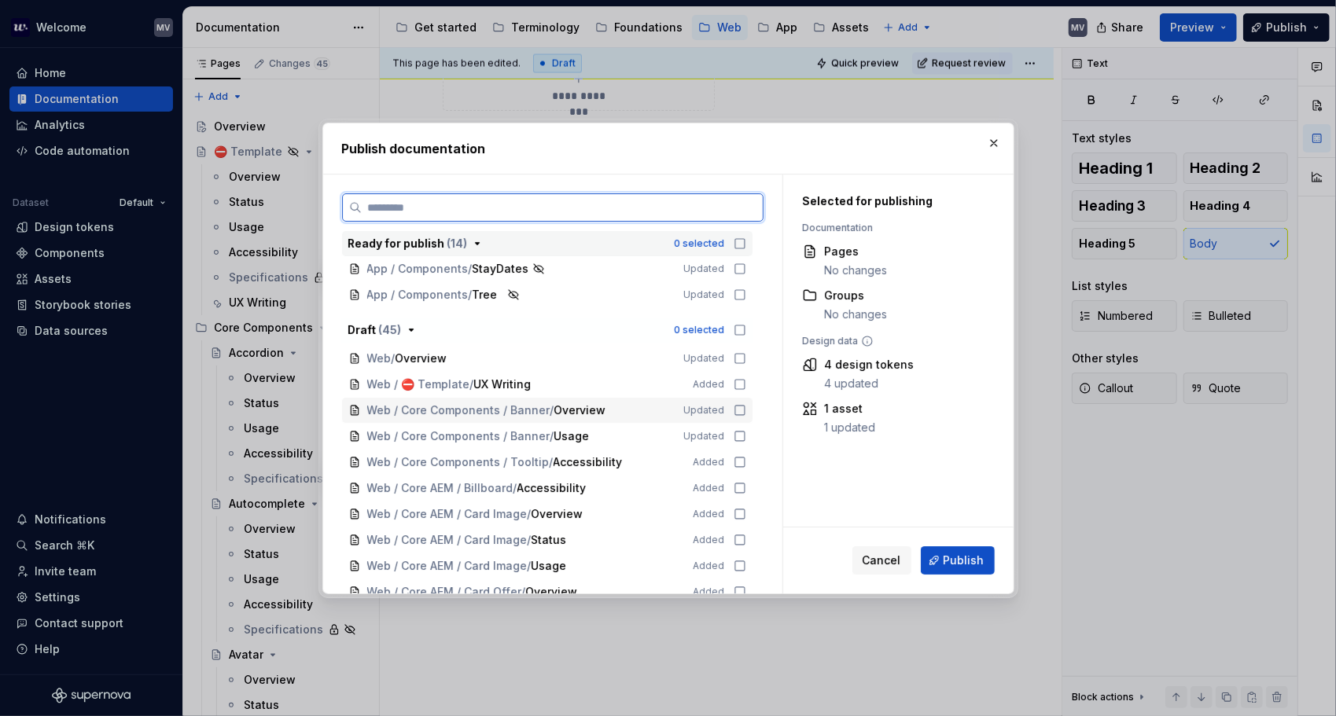
click at [741, 410] on icon at bounding box center [740, 410] width 13 height 13
click at [744, 424] on div "Web / Core Components / Banner / Usage Updated" at bounding box center [547, 436] width 410 height 25
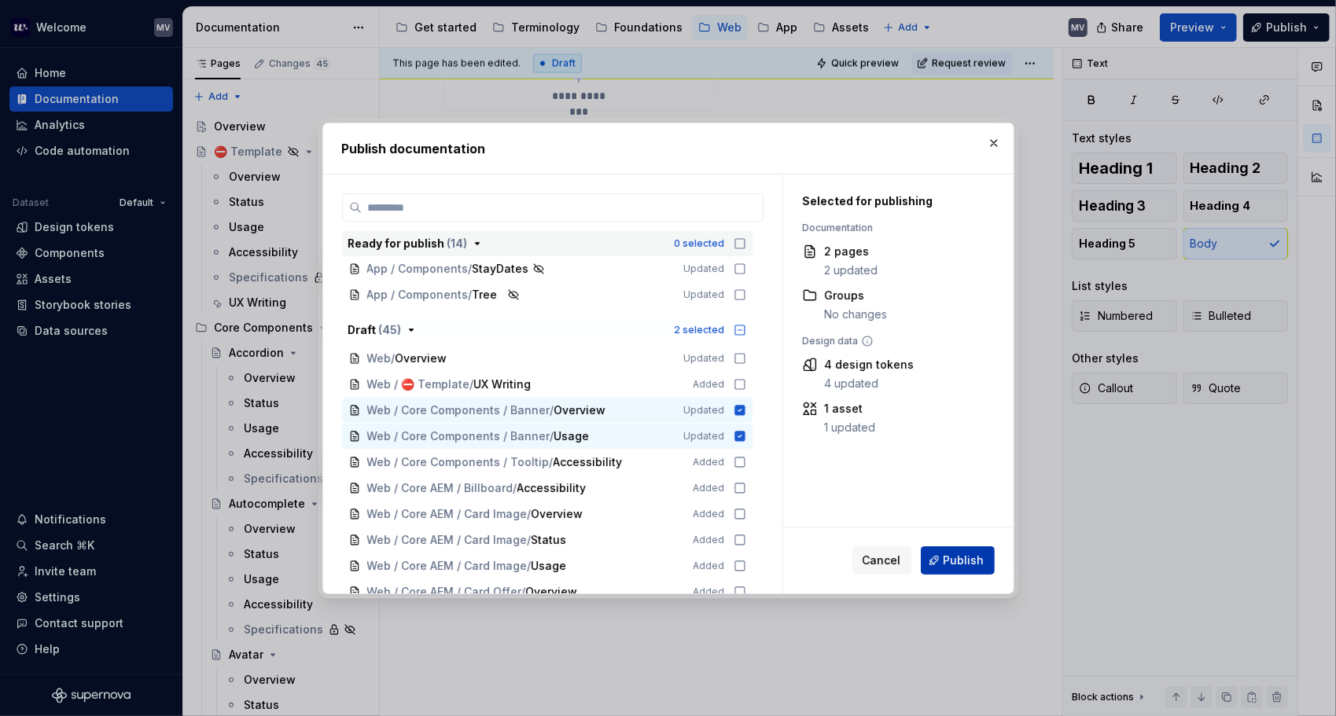
click at [975, 556] on span "Publish" at bounding box center [963, 561] width 41 height 16
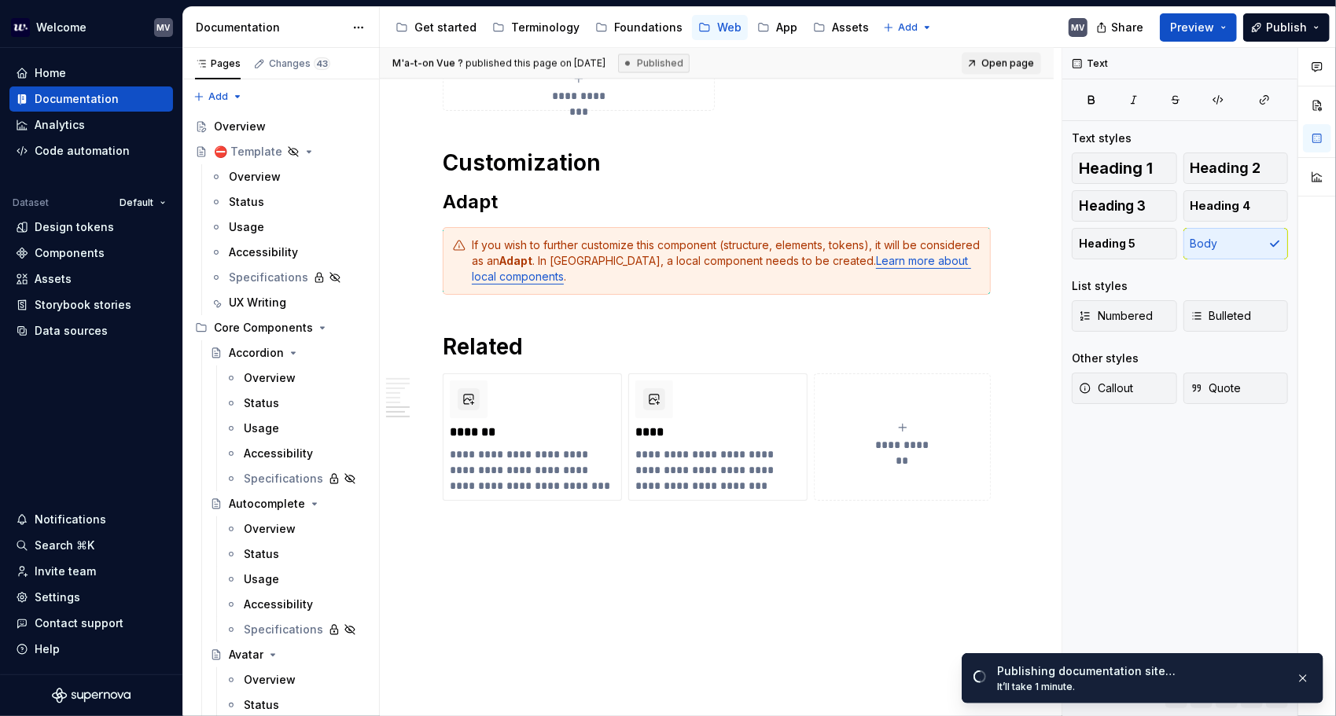
type textarea "*"
